Goal: Find specific page/section: Find specific page/section

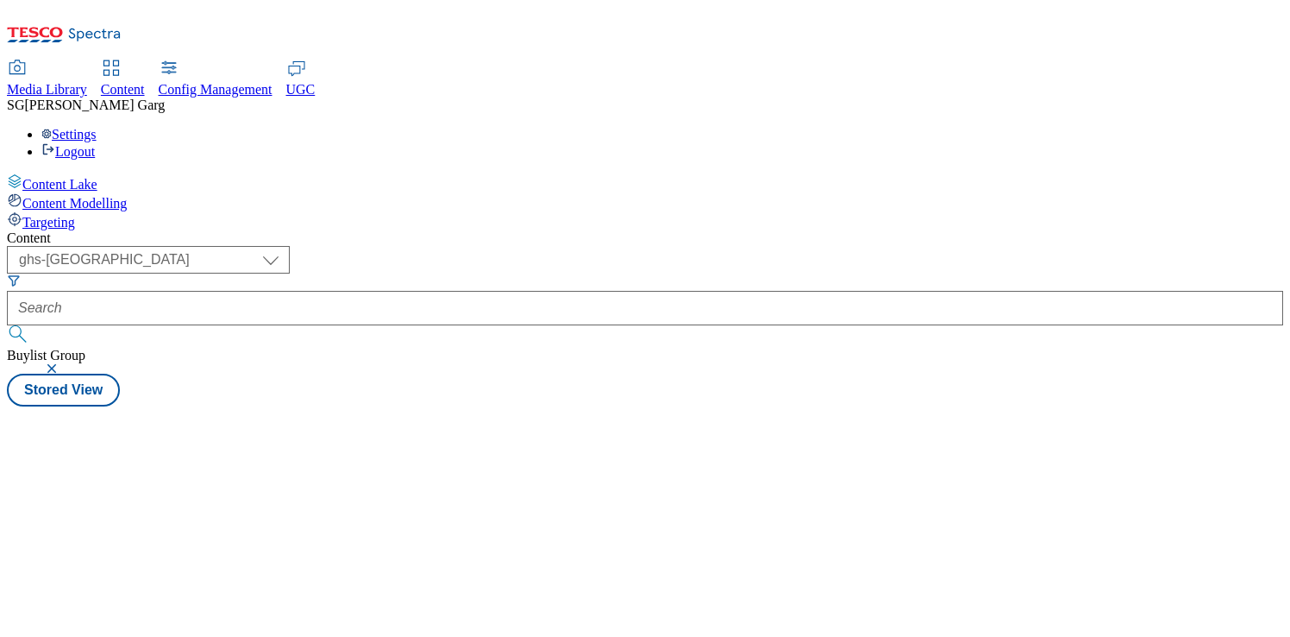
select select "ghs-uk"
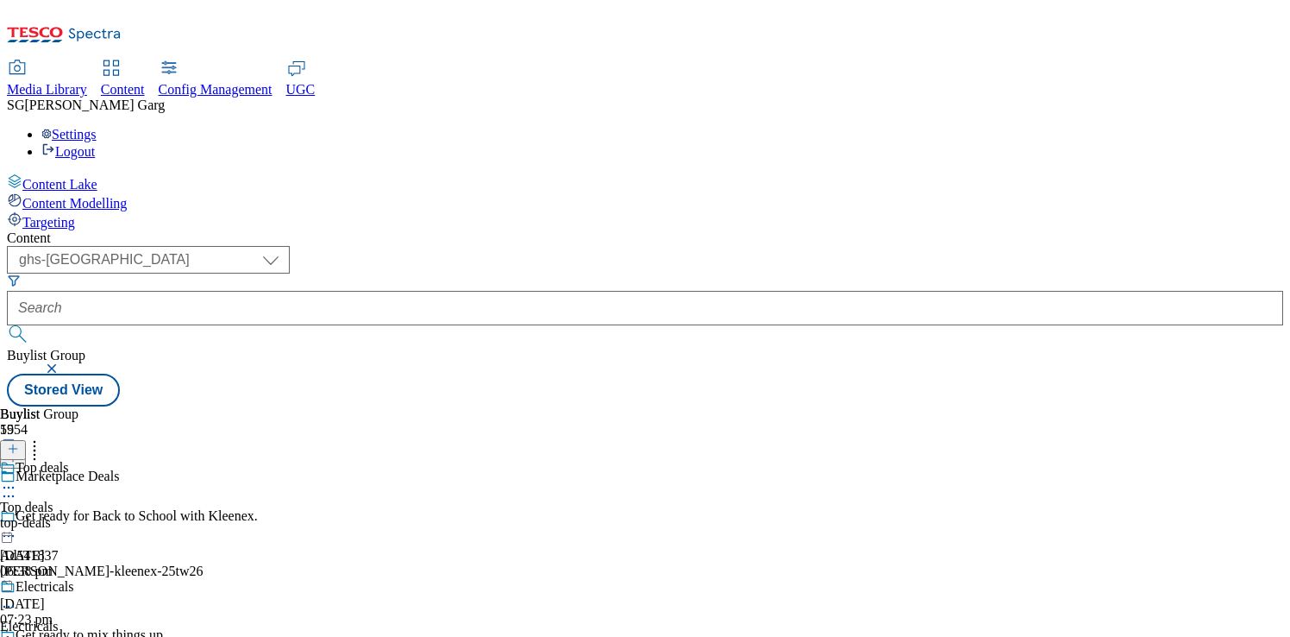
scroll to position [191, 0]
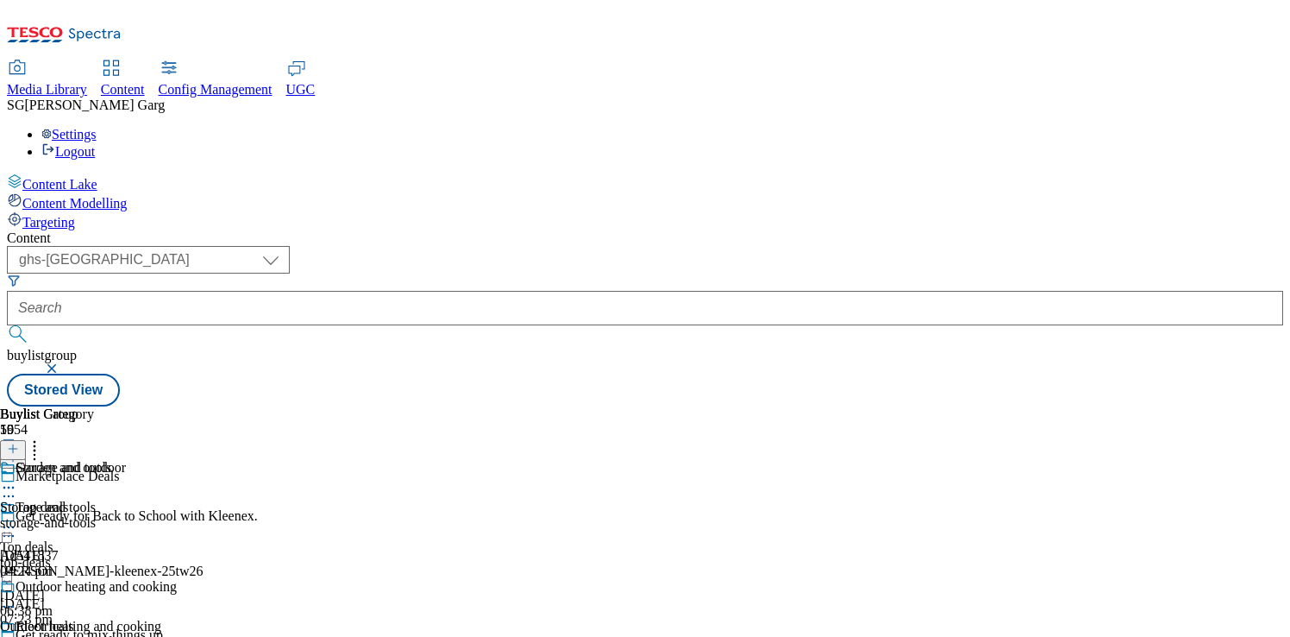
scroll to position [221, 0]
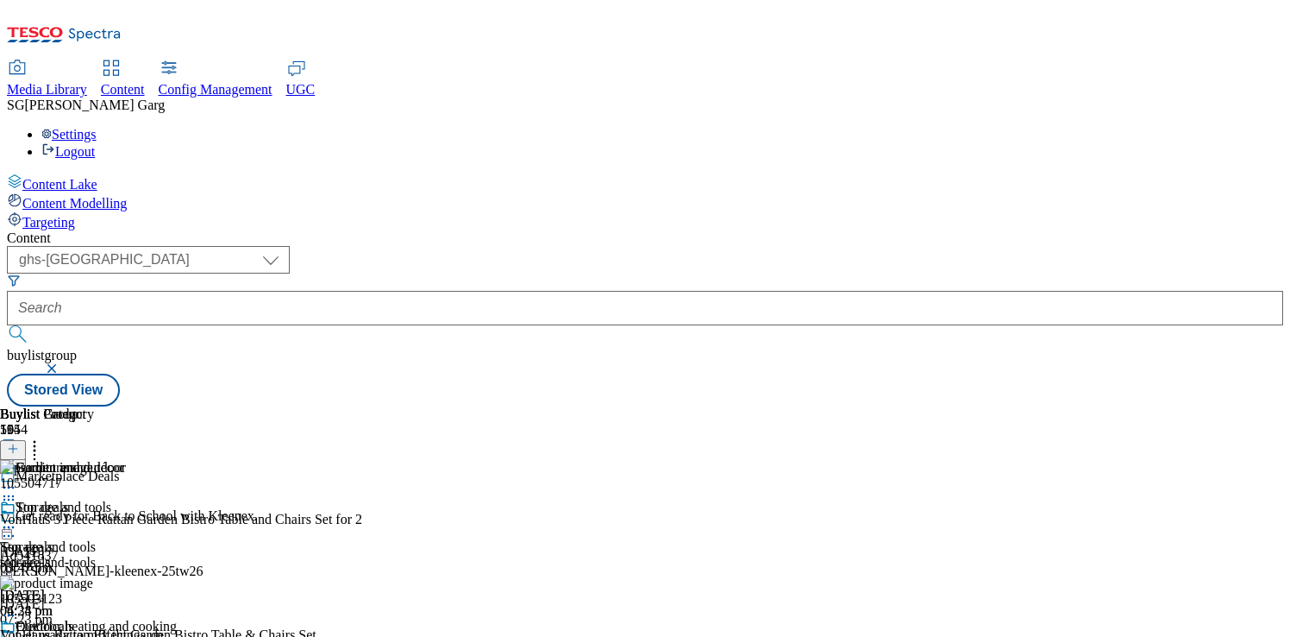
scroll to position [201, 0]
